Goal: Transaction & Acquisition: Purchase product/service

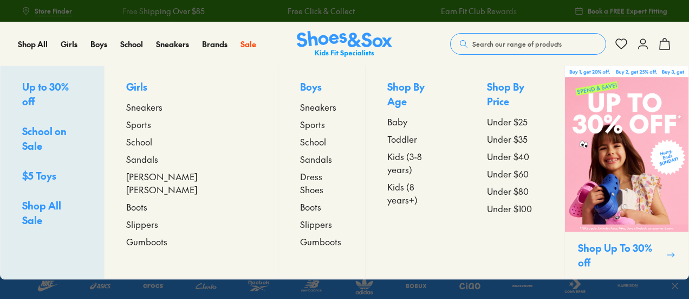
click at [162, 106] on span "Sneakers" at bounding box center [144, 106] width 36 height 13
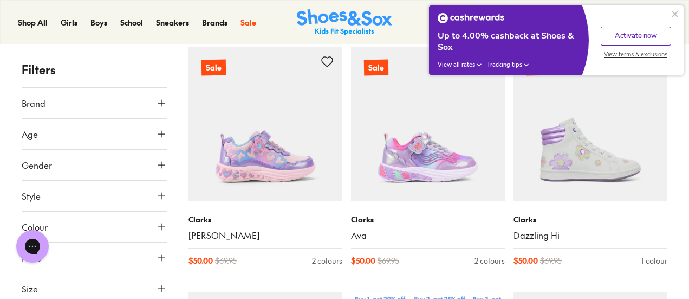
click at [143, 101] on button "Brand" at bounding box center [94, 103] width 145 height 30
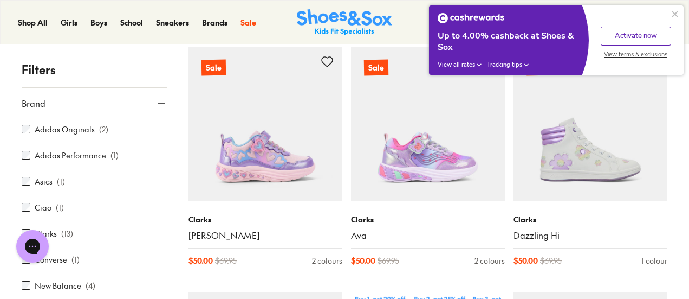
scroll to position [25, 0]
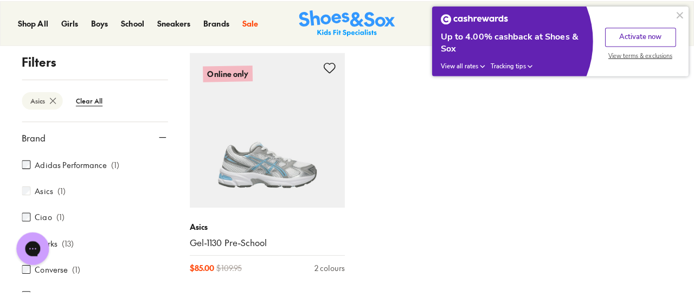
scroll to position [169, 0]
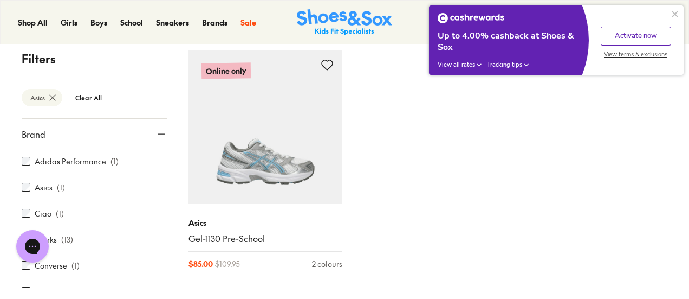
click at [422, 121] on div "Online only Asics Gel-1130 Pre-School $ 85.00 $ 109.95 2 colours" at bounding box center [428, 166] width 479 height 232
